Goal: Task Accomplishment & Management: Manage account settings

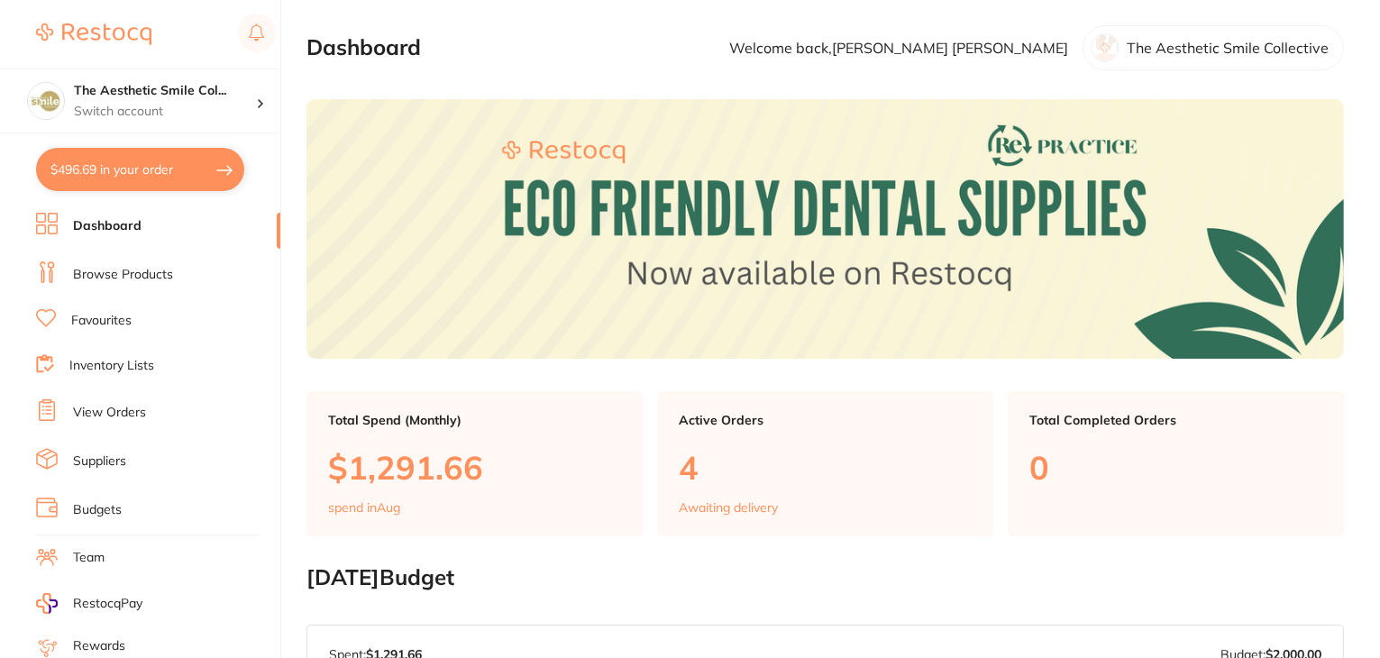
scroll to position [180, 0]
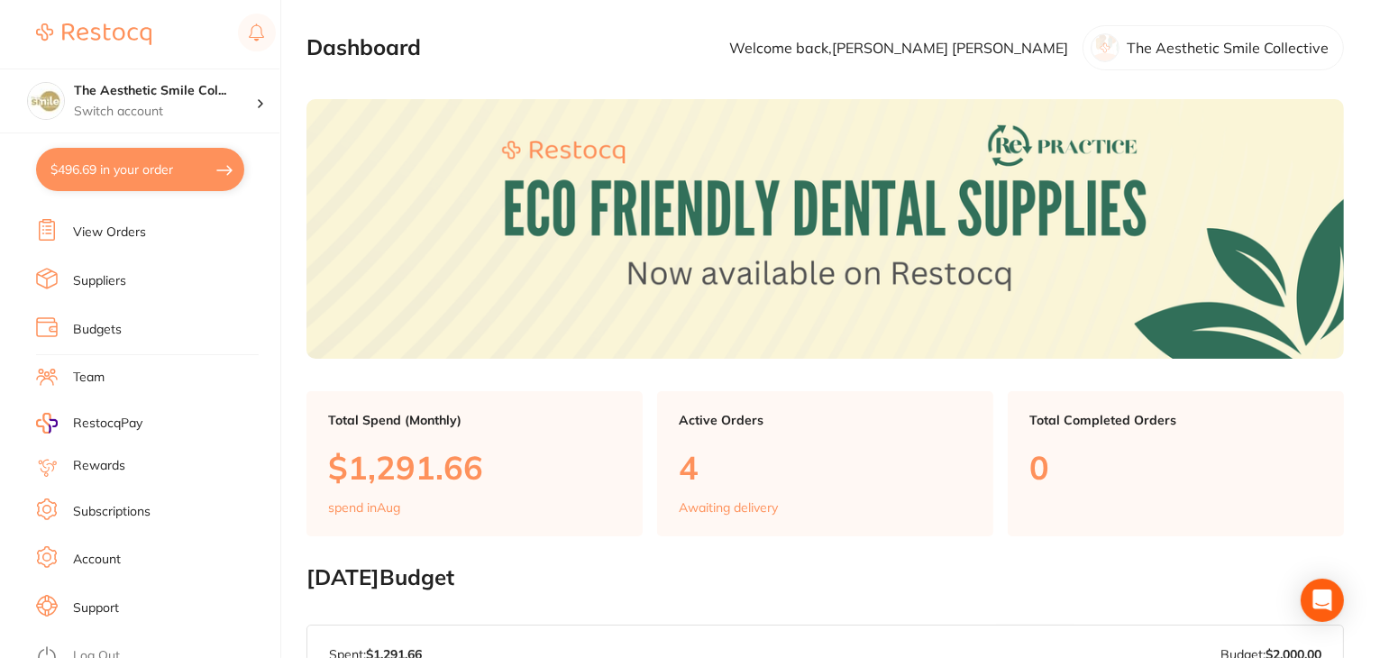
click at [103, 498] on li "Subscriptions" at bounding box center [158, 511] width 244 height 27
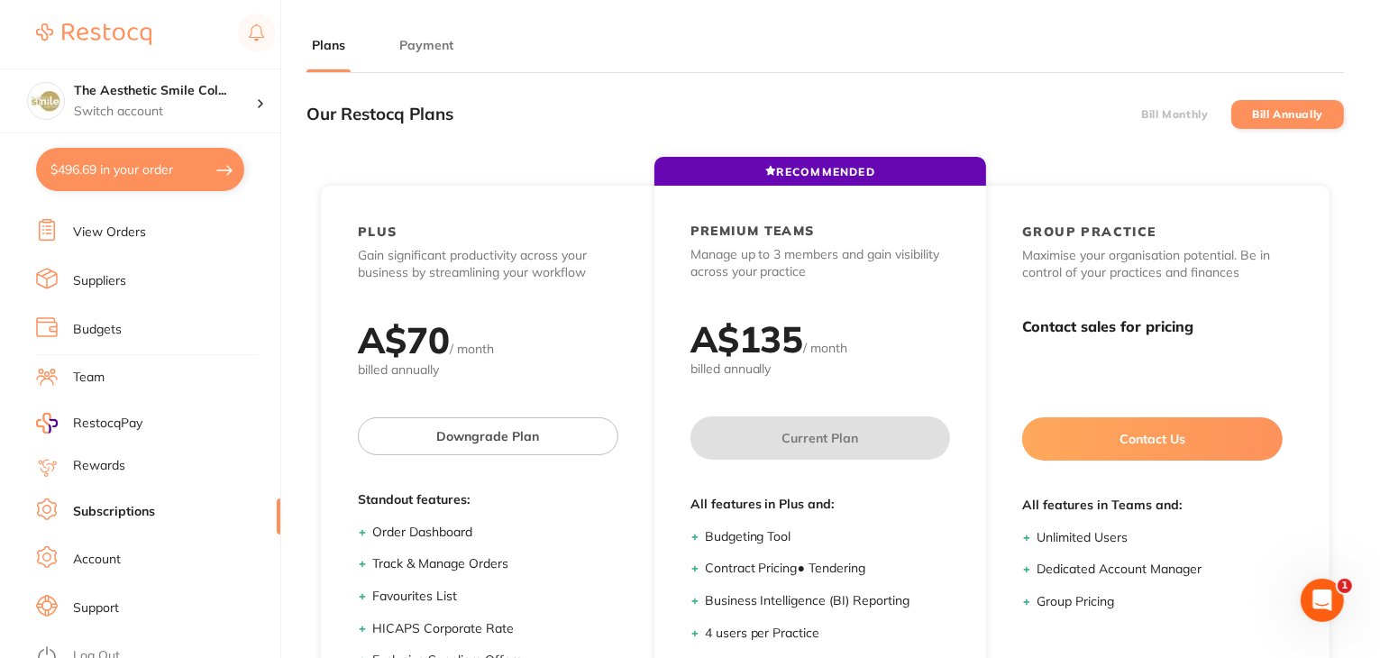
click at [425, 55] on li "Payment" at bounding box center [426, 54] width 65 height 36
click at [414, 48] on button "Payment" at bounding box center [426, 45] width 65 height 17
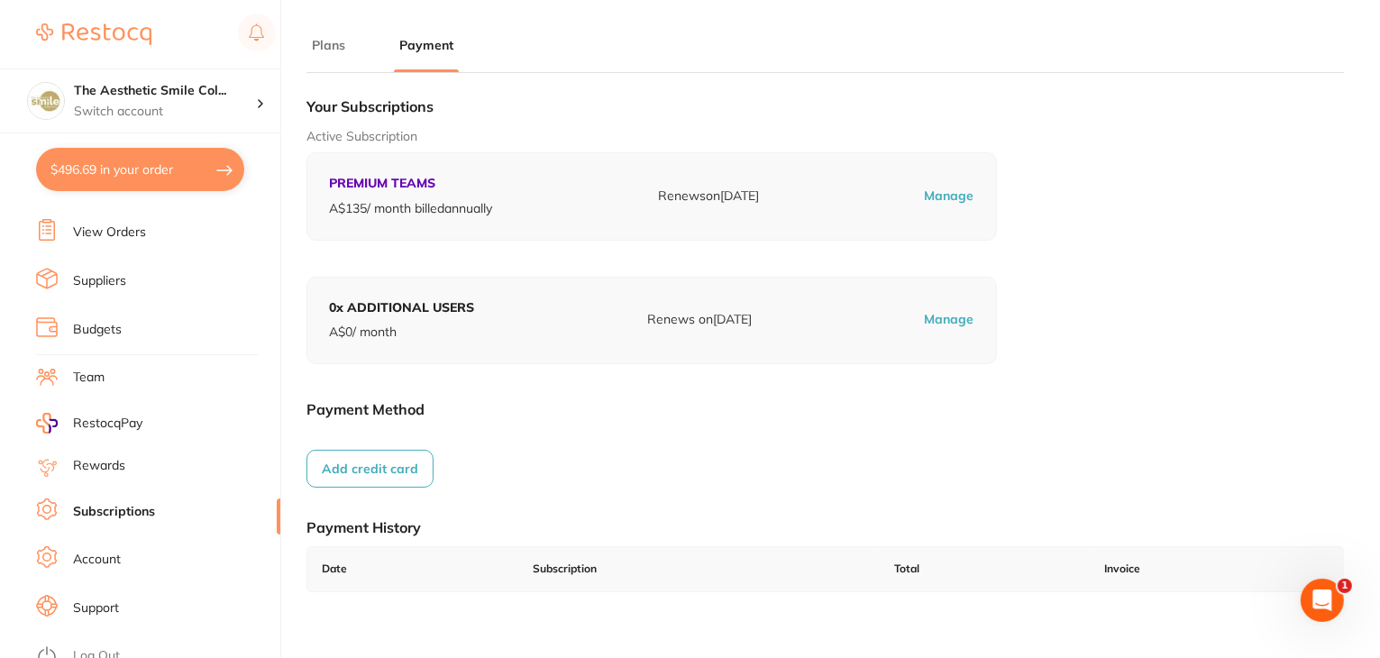
scroll to position [181, 0]
click at [105, 646] on link "Log Out" at bounding box center [96, 655] width 47 height 18
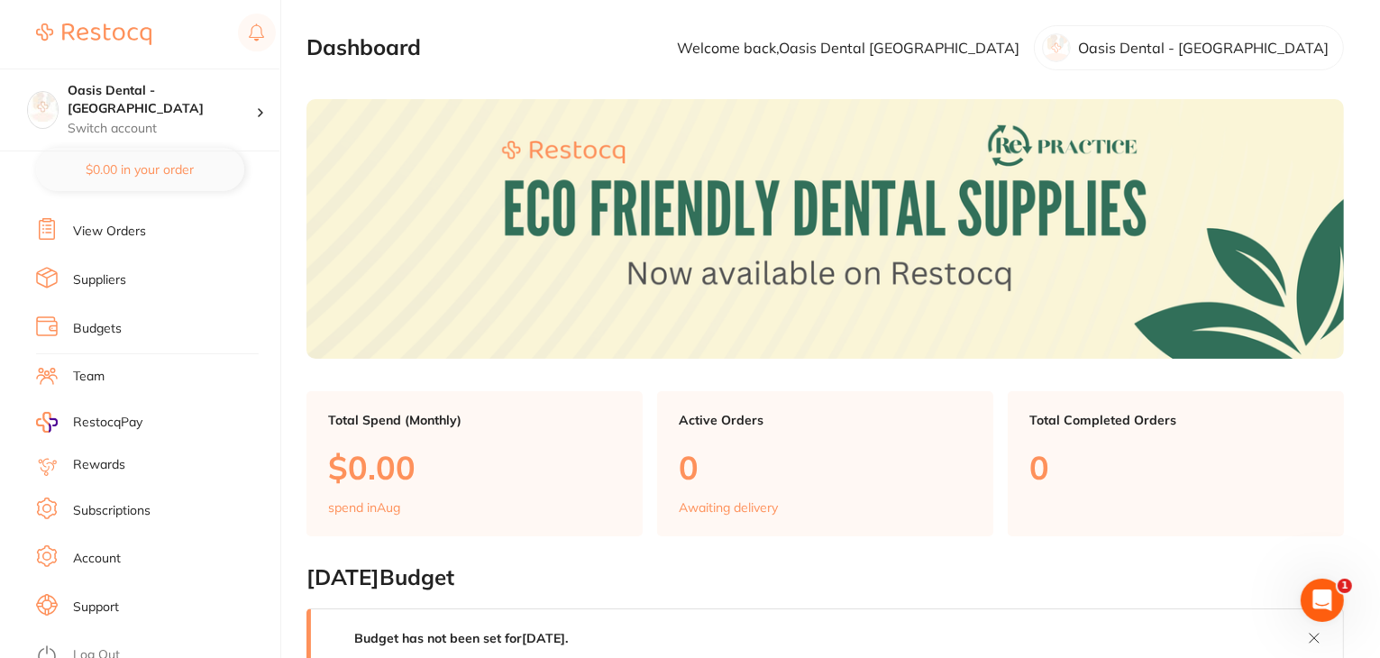
click at [98, 502] on link "Subscriptions" at bounding box center [111, 511] width 77 height 18
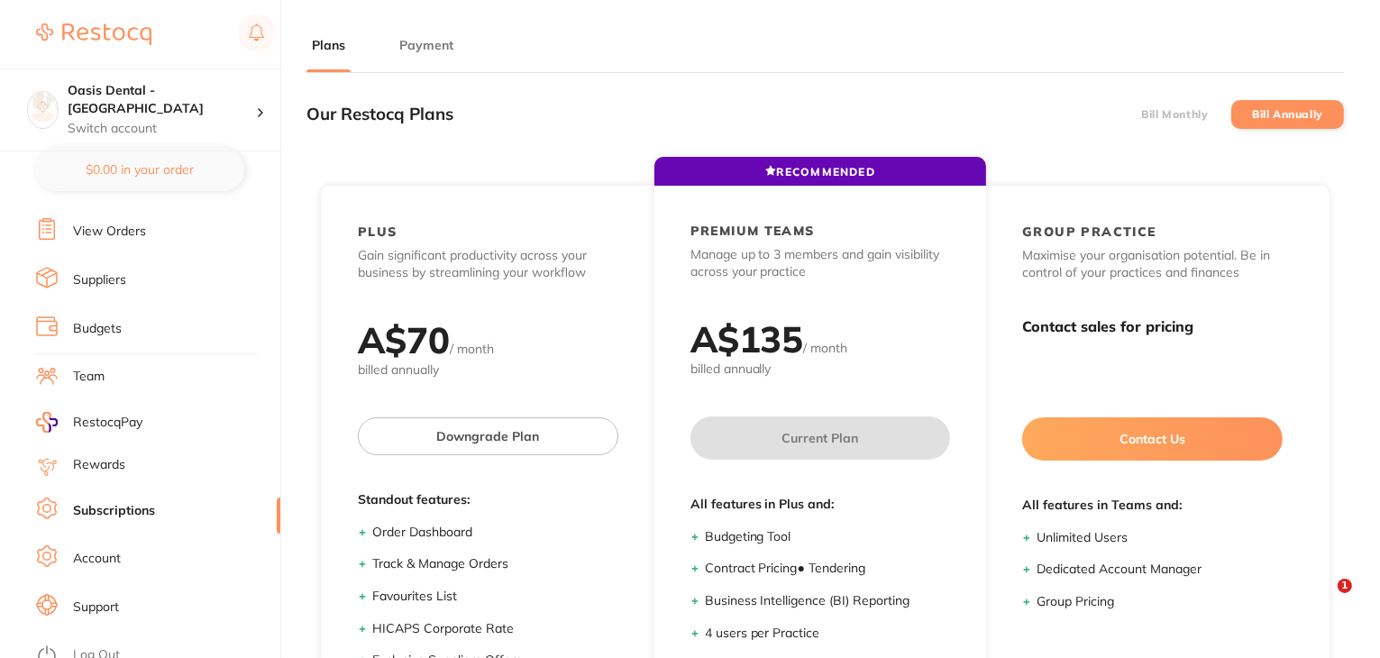
click at [431, 44] on button "Payment" at bounding box center [426, 45] width 65 height 17
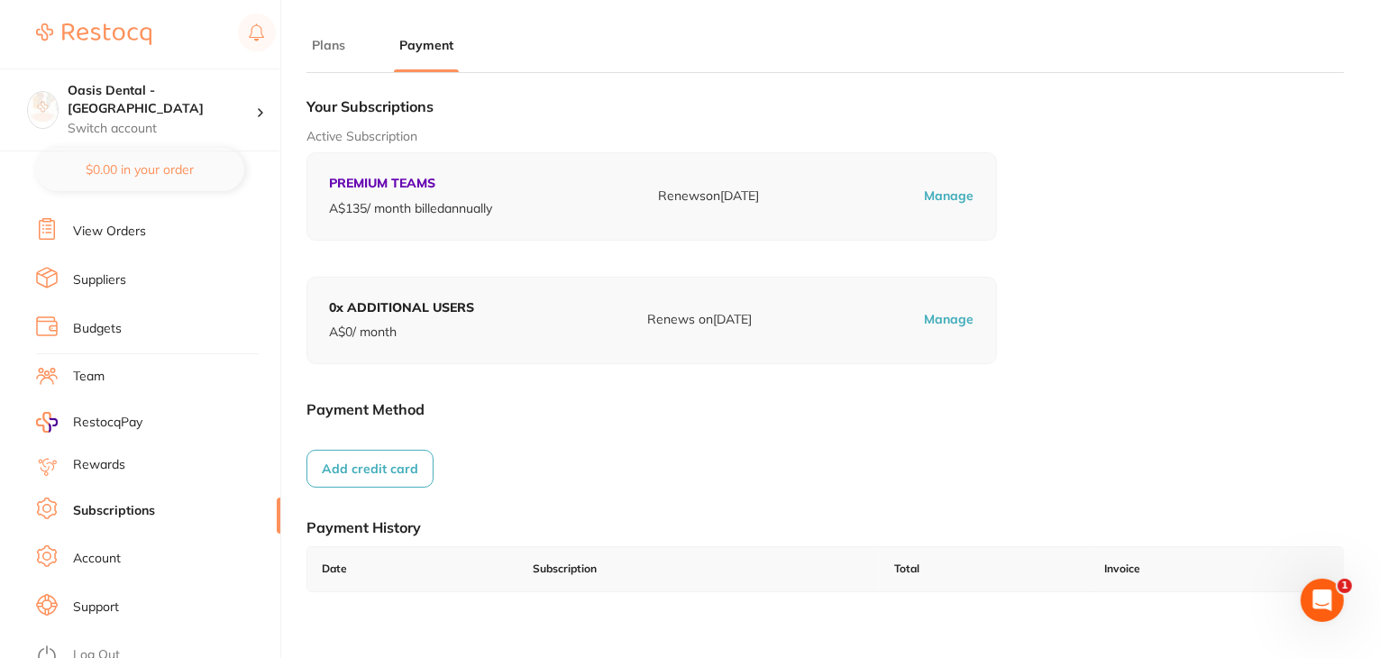
click at [94, 368] on link "Team" at bounding box center [89, 377] width 32 height 18
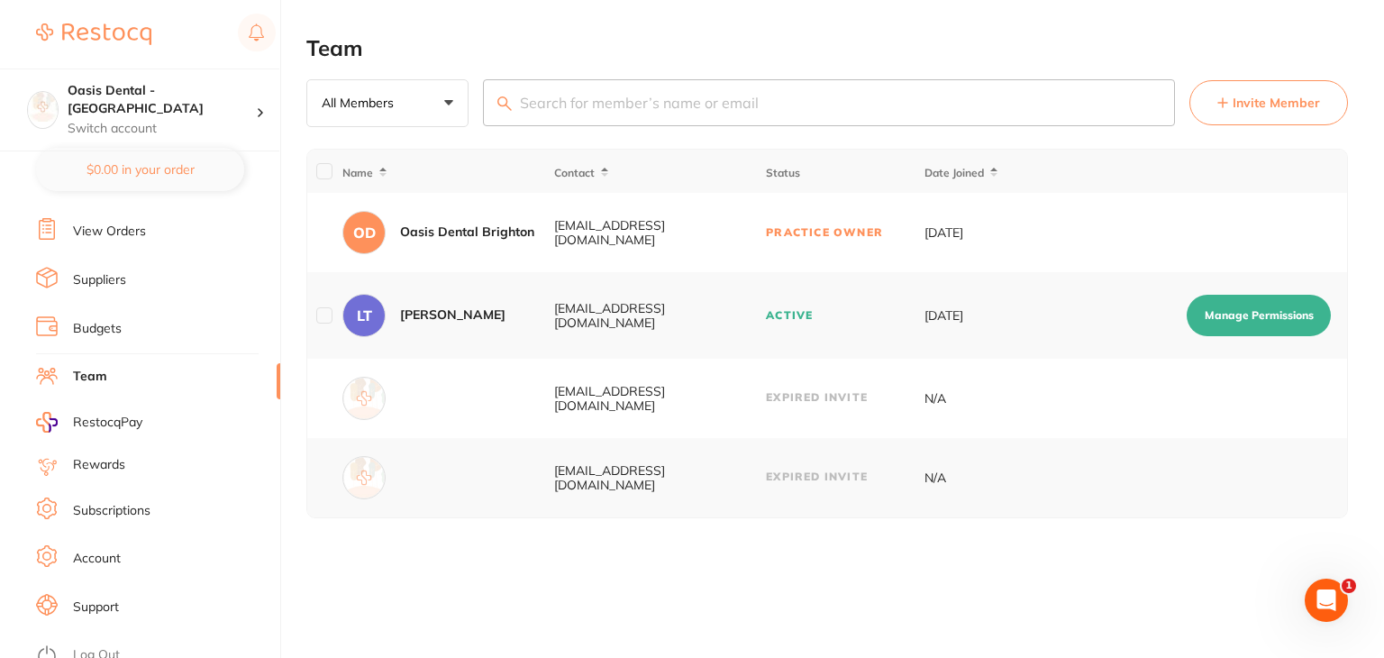
click at [90, 646] on link "Log Out" at bounding box center [96, 655] width 47 height 18
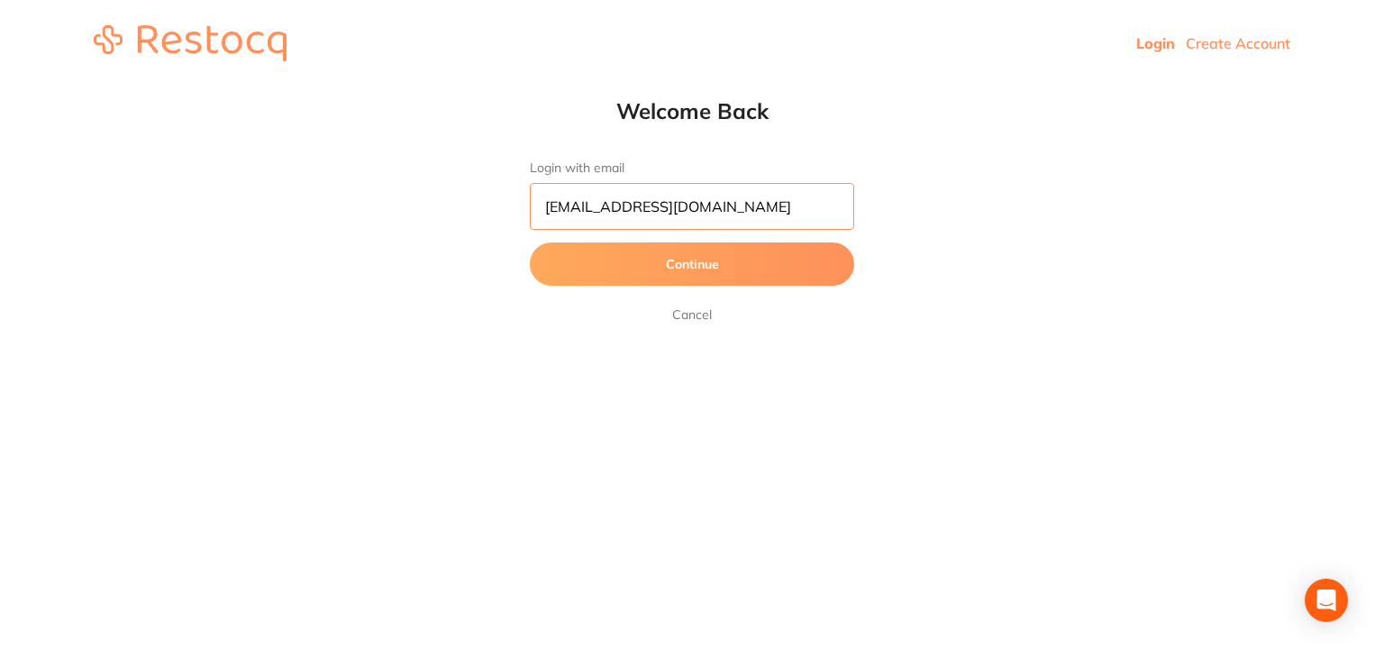
click at [717, 203] on input "dhanie@restocq.com" at bounding box center [692, 206] width 324 height 47
type input "skan3067@gmail.com"
click at [628, 260] on button "Continue" at bounding box center [692, 263] width 324 height 43
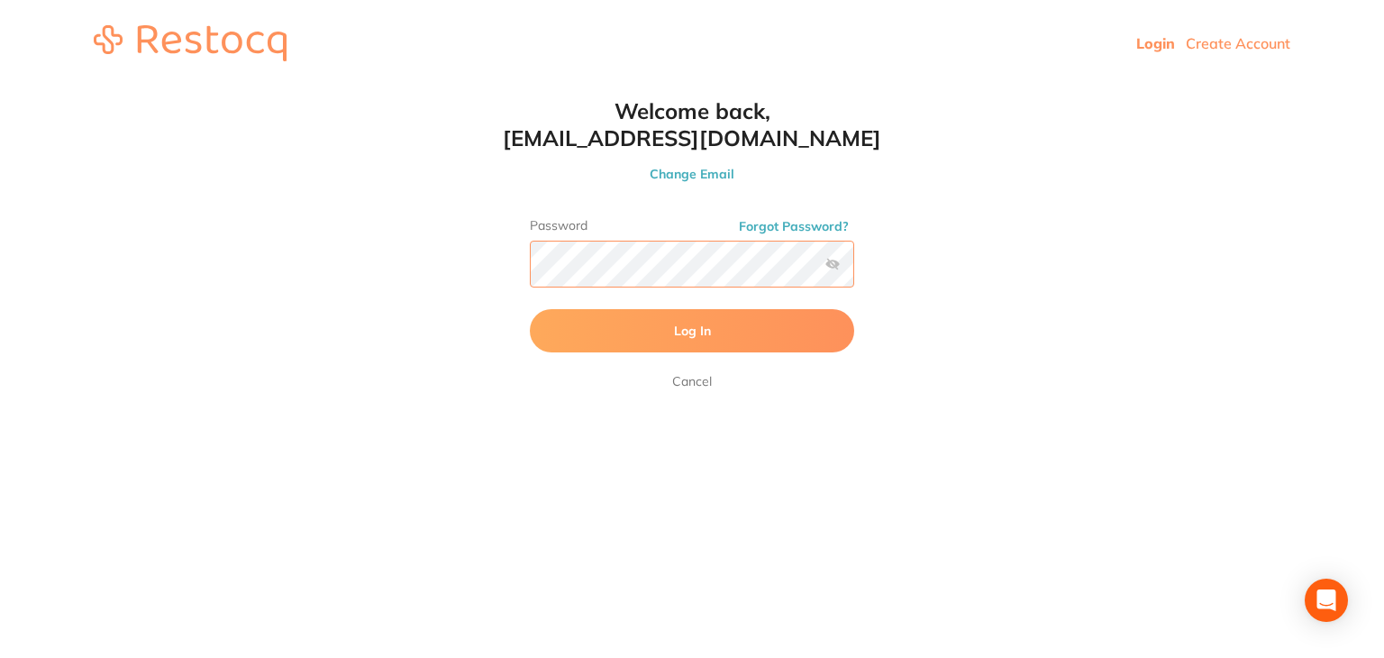
click at [530, 309] on button "Log In" at bounding box center [692, 330] width 324 height 43
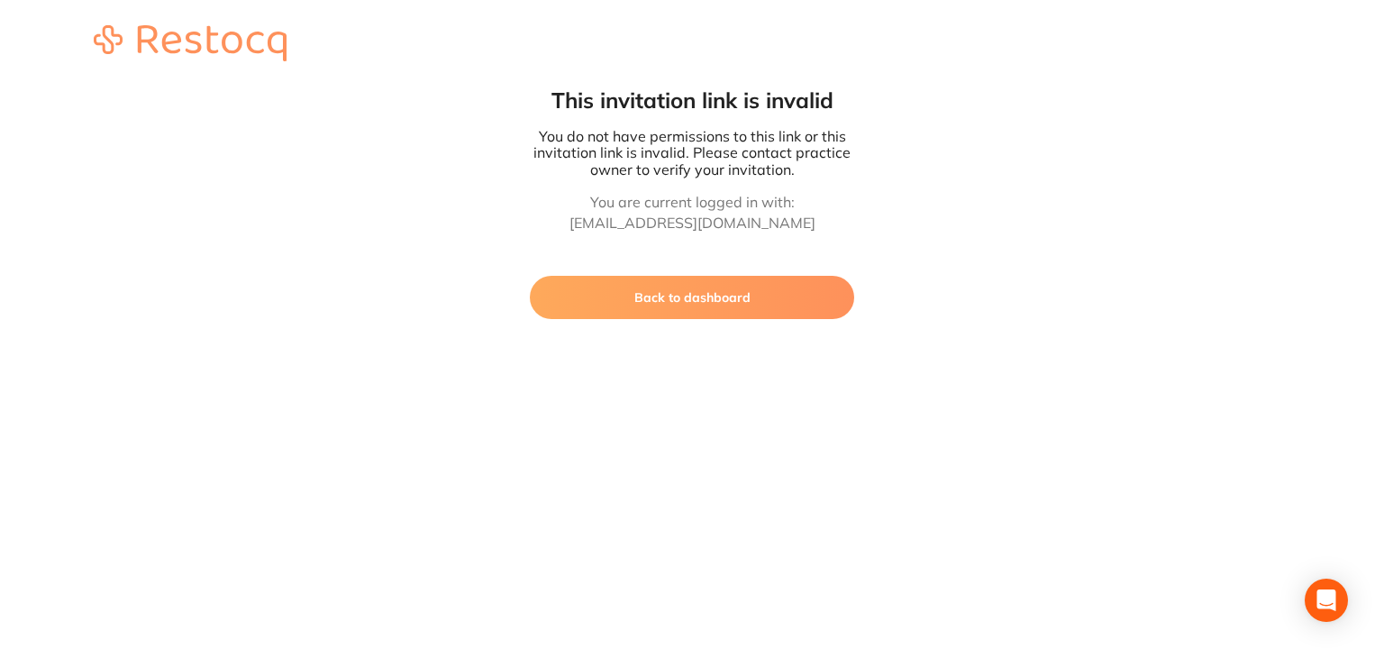
click at [653, 311] on button "Back to dashboard" at bounding box center [692, 297] width 324 height 43
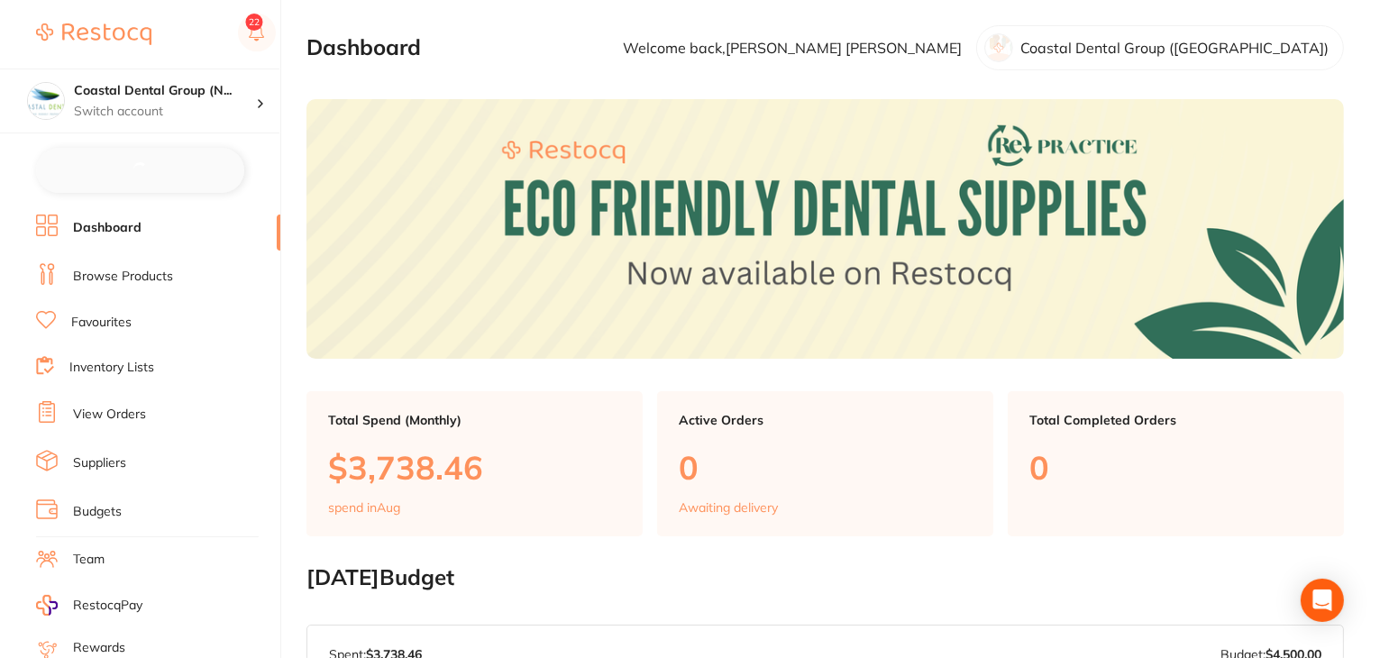
checkbox input "false"
